Goal: Book appointment/travel/reservation

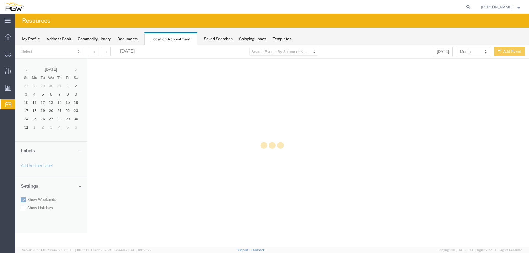
select select "28253"
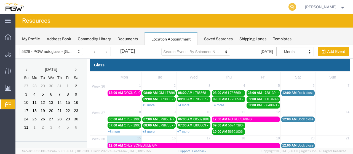
click at [294, 5] on icon at bounding box center [292, 7] width 8 height 8
paste input "188503"
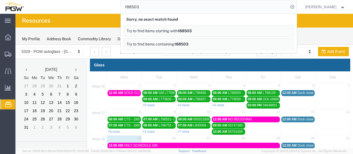
click at [225, 10] on input "188503" at bounding box center [205, 6] width 168 height 13
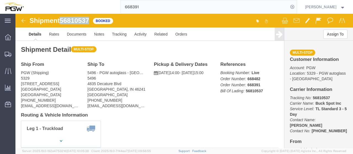
drag, startPoint x: 74, startPoint y: 4, endPoint x: 47, endPoint y: 6, distance: 26.8
click span "56810537"
copy span "56810537"
click at [225, 6] on input "668391" at bounding box center [205, 6] width 168 height 13
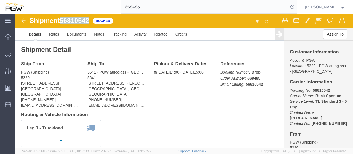
drag, startPoint x: 75, startPoint y: 7, endPoint x: 48, endPoint y: 8, distance: 27.6
click span "56810542"
copy span "56810542"
click at [153, 9] on input "668485" at bounding box center [205, 6] width 168 height 13
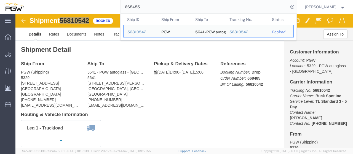
click at [153, 9] on input "668485" at bounding box center [205, 6] width 168 height 13
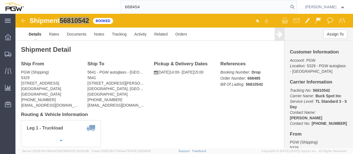
type input "668454"
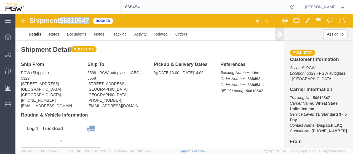
drag, startPoint x: 75, startPoint y: 6, endPoint x: 47, endPoint y: 7, distance: 28.4
click span "56810547"
copy span "56810547"
click at [180, 10] on input "668454" at bounding box center [205, 6] width 168 height 13
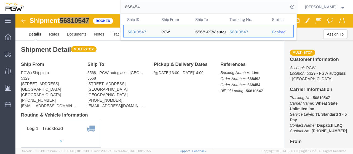
click at [180, 10] on input "668454" at bounding box center [205, 6] width 168 height 13
drag, startPoint x: 76, startPoint y: 6, endPoint x: 69, endPoint y: 5, distance: 6.6
click div "Shipment 56810547 Booked"
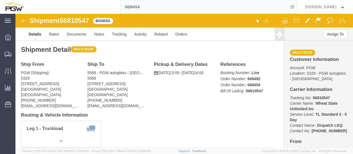
click div "Shipment 56810547 Booked"
drag, startPoint x: 77, startPoint y: 6, endPoint x: 60, endPoint y: 11, distance: 17.5
click div "Shipment 56810547 Booked"
click link "Documents"
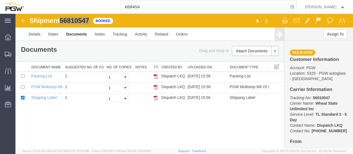
click at [100, 11] on div "668454" at bounding box center [162, 7] width 269 height 14
drag, startPoint x: 92, startPoint y: 20, endPoint x: 60, endPoint y: 22, distance: 32.0
click at [60, 22] on div "Shipment 56810547 3 of 3 Booked" at bounding box center [100, 22] width 168 height 10
copy h1 "56810547"
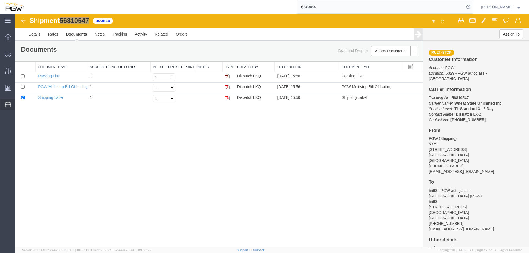
click at [0, 0] on span "Location Appointment" at bounding box center [0, 0] width 0 height 0
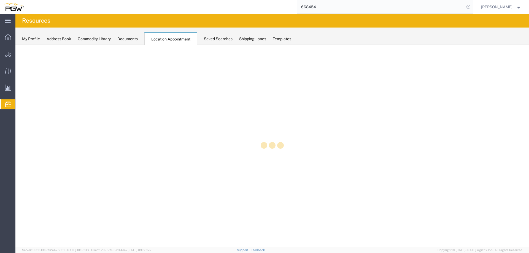
click at [473, 6] on icon at bounding box center [469, 7] width 8 height 8
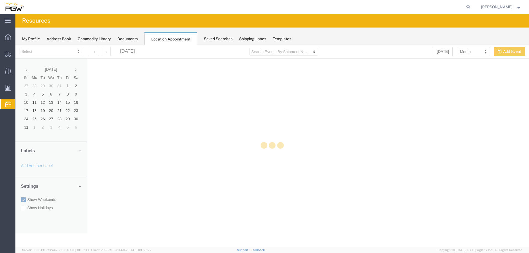
select select "28253"
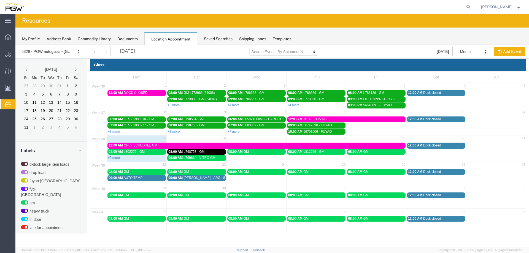
click at [114, 158] on link "+2 more" at bounding box center [114, 158] width 12 height 4
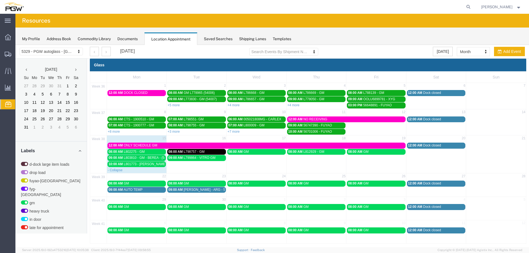
click at [192, 169] on table "38 15 16 17 18 19 20 21 12:00 AM ONLY SCHEDULE GM 12:00 AM Dock closed 08:00 AM…" at bounding box center [308, 154] width 436 height 38
select select "1"
select select
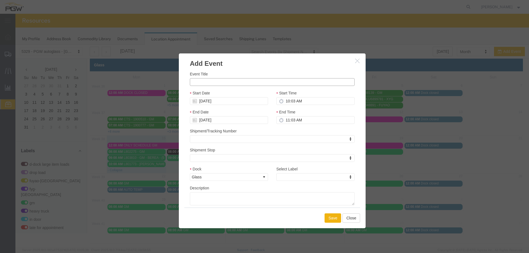
click at [200, 80] on input "Event Title" at bounding box center [272, 82] width 165 height 8
paste input "L738851"
type input "L738851 - GM"
click at [286, 102] on input "10:03 AM" at bounding box center [316, 101] width 78 height 8
type input "10:00 AM"
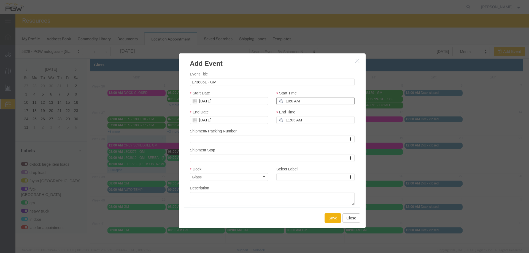
type input "11:00 AM"
type input "10:00 AM"
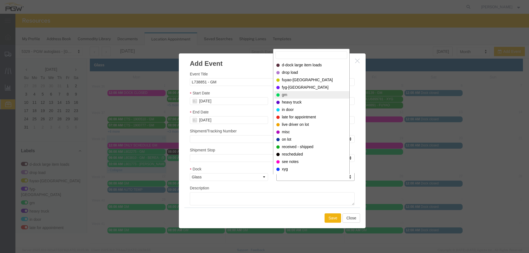
select select "340"
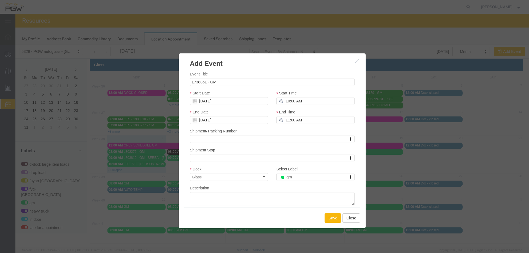
click at [326, 216] on button "Save" at bounding box center [333, 218] width 17 height 9
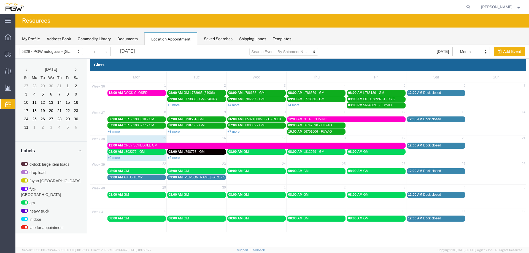
click at [265, 153] on div "08:00 AM GM" at bounding box center [257, 152] width 56 height 4
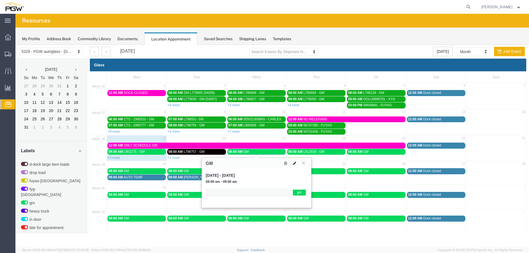
click at [293, 165] on button at bounding box center [295, 163] width 8 height 6
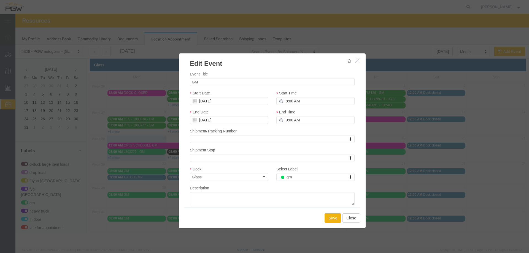
click at [189, 81] on div "Event Title GM Start Date [DATE] Start Time 8:00 AM End Date [DATE] End Time 9:…" at bounding box center [272, 138] width 187 height 140
drag, startPoint x: 191, startPoint y: 81, endPoint x: 202, endPoint y: 85, distance: 12.4
click at [191, 82] on input "GM" at bounding box center [272, 82] width 165 height 8
paste input "L812662"
type input "L812662 - GM"
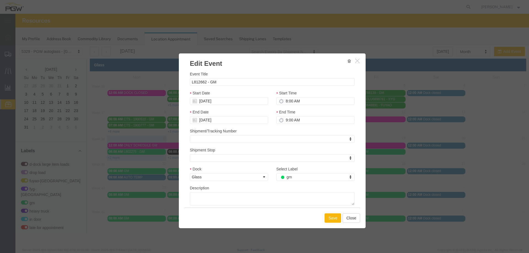
click at [331, 218] on button "Save" at bounding box center [333, 218] width 17 height 9
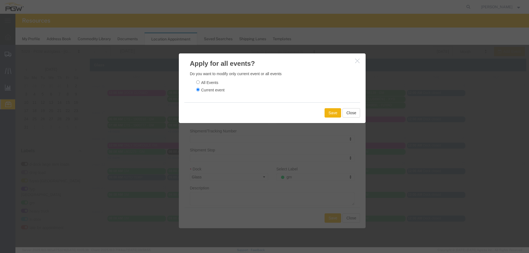
click at [331, 108] on div "Save Close" at bounding box center [272, 113] width 176 height 21
click at [330, 111] on button "Save" at bounding box center [333, 112] width 17 height 9
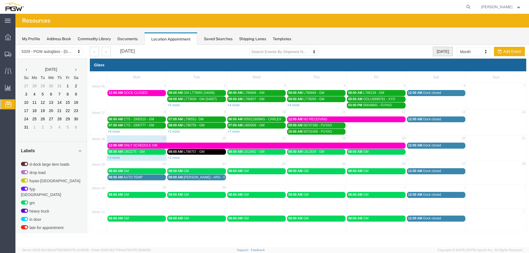
click at [436, 50] on button "[DATE]" at bounding box center [443, 51] width 20 height 9
select select "agendaDay"
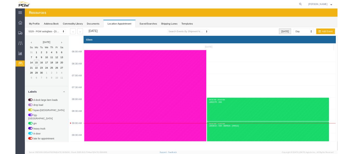
scroll to position [235, 0]
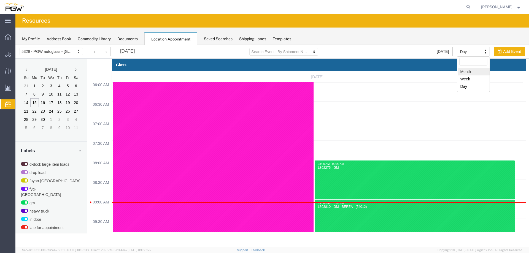
select select "month"
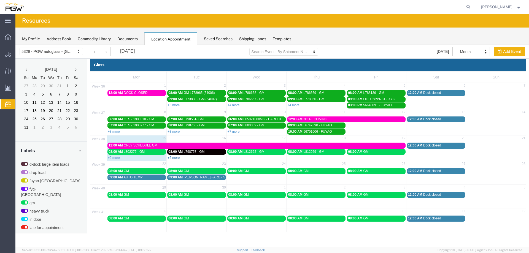
click at [179, 157] on link "+2 more" at bounding box center [174, 158] width 12 height 4
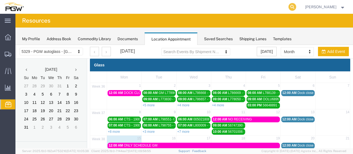
click at [296, 6] on icon at bounding box center [292, 7] width 8 height 8
click at [286, 7] on input "search" at bounding box center [205, 6] width 168 height 13
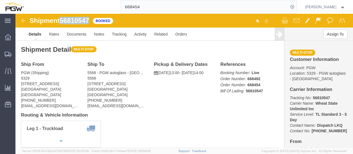
drag, startPoint x: 76, startPoint y: 6, endPoint x: 47, endPoint y: 7, distance: 29.5
click div "Shipment 56810547 Booked"
copy span "56810547"
click at [169, 9] on input "668454" at bounding box center [205, 6] width 168 height 13
type input "668486"
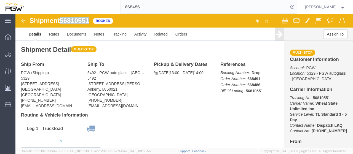
drag, startPoint x: 75, startPoint y: 6, endPoint x: 47, endPoint y: 5, distance: 27.6
click span "56810551"
copy span "56810551"
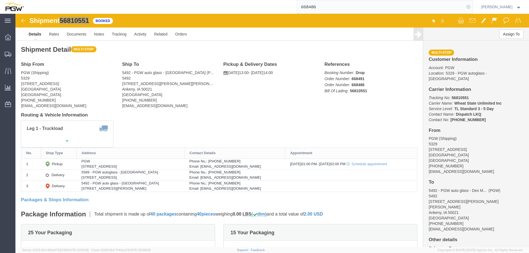
click at [471, 6] on icon at bounding box center [469, 7] width 8 height 8
click at [0, 0] on span "Location Appointment" at bounding box center [0, 0] width 0 height 0
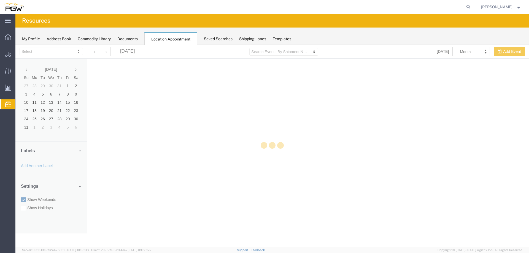
select select "28253"
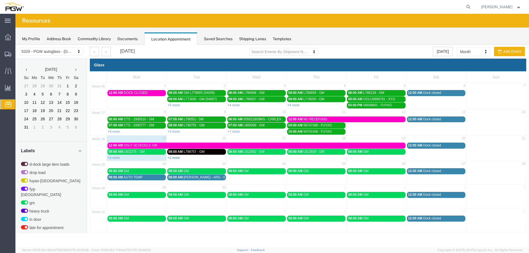
click at [174, 157] on link "+2 more" at bounding box center [174, 158] width 12 height 4
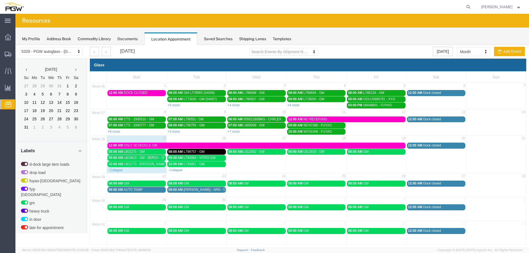
click at [158, 153] on div "08:00 AM L802275 - GM" at bounding box center [137, 152] width 56 height 4
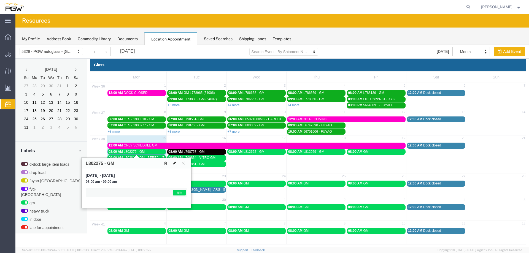
click at [173, 162] on icon at bounding box center [174, 164] width 3 height 4
select select "1"
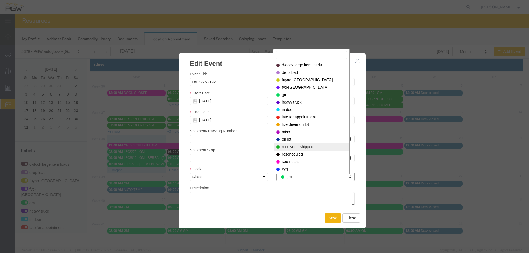
select select "200"
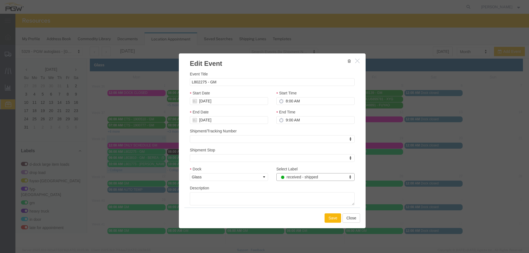
click at [326, 216] on button "Save" at bounding box center [333, 218] width 17 height 9
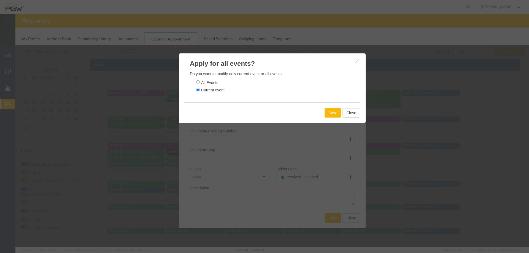
click at [327, 115] on button "Save" at bounding box center [333, 112] width 17 height 9
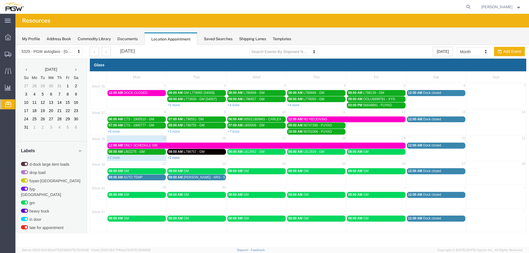
click at [175, 160] on link "+2 more" at bounding box center [174, 158] width 12 height 4
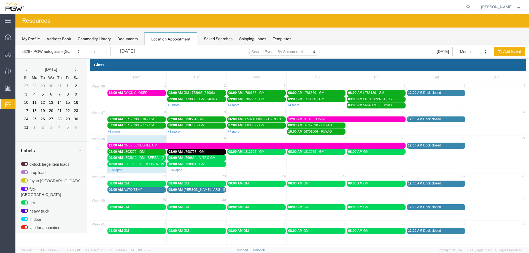
click at [159, 158] on span "L803810 - GM - BEREA - (54012)" at bounding box center [148, 158] width 49 height 4
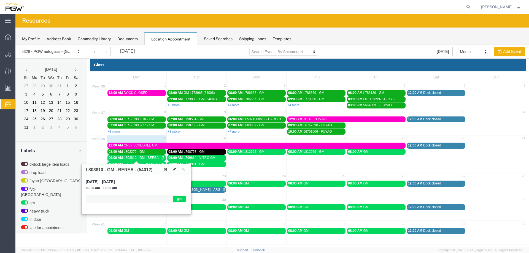
click at [159, 158] on span "L803810 - GM - BEREA - (54012)" at bounding box center [148, 158] width 49 height 4
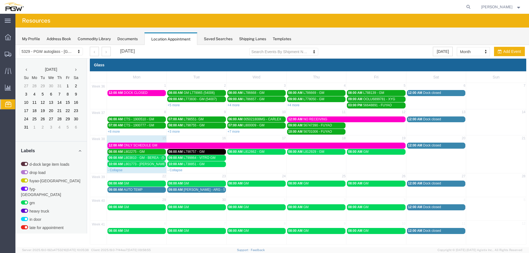
click at [152, 164] on span "L801773 - [PERSON_NAME]" at bounding box center [145, 164] width 43 height 4
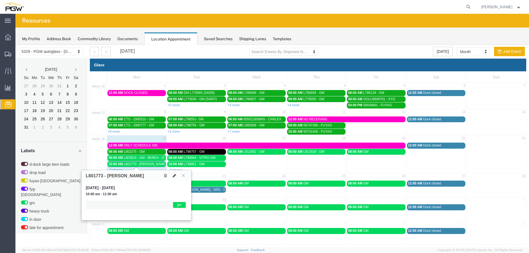
click at [176, 176] on button at bounding box center [175, 176] width 8 height 6
select select "1"
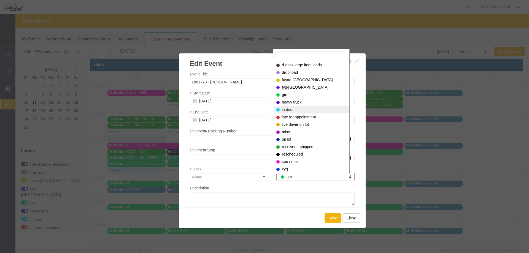
select select "220"
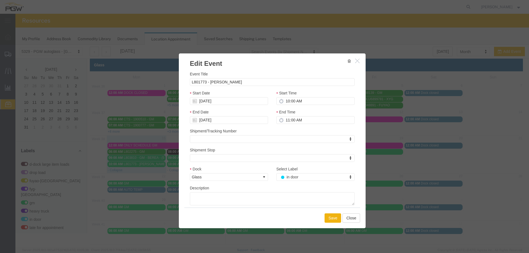
click at [330, 224] on div "Save Close" at bounding box center [272, 218] width 176 height 21
click at [330, 220] on button "Save" at bounding box center [333, 218] width 17 height 9
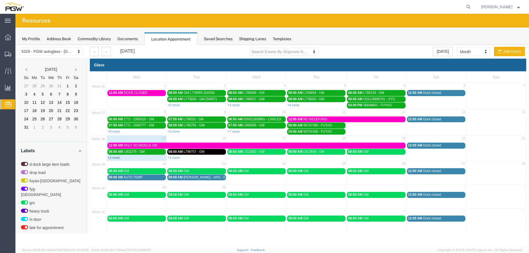
click at [115, 159] on link "+2 more" at bounding box center [114, 158] width 12 height 4
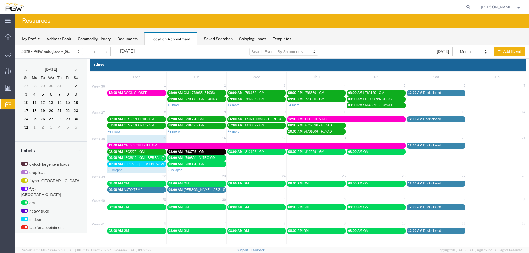
click at [115, 159] on span "09:00 AM" at bounding box center [116, 158] width 14 height 4
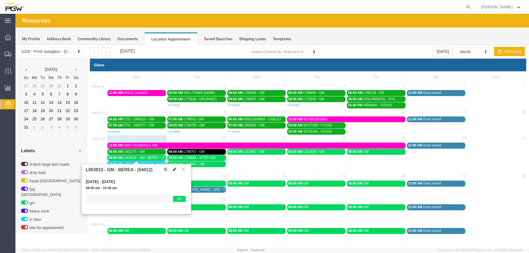
click at [173, 168] on icon at bounding box center [174, 170] width 3 height 4
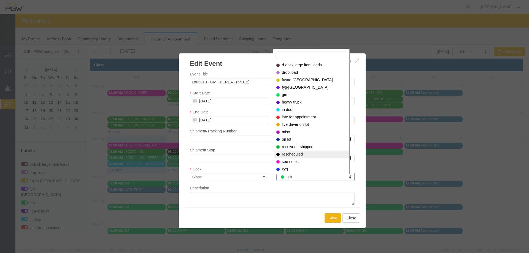
select select "200"
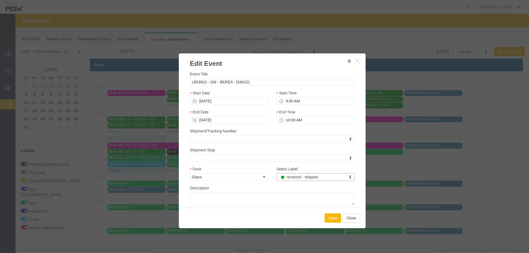
click at [332, 215] on button "Save" at bounding box center [333, 218] width 17 height 9
